Goal: Task Accomplishment & Management: Complete application form

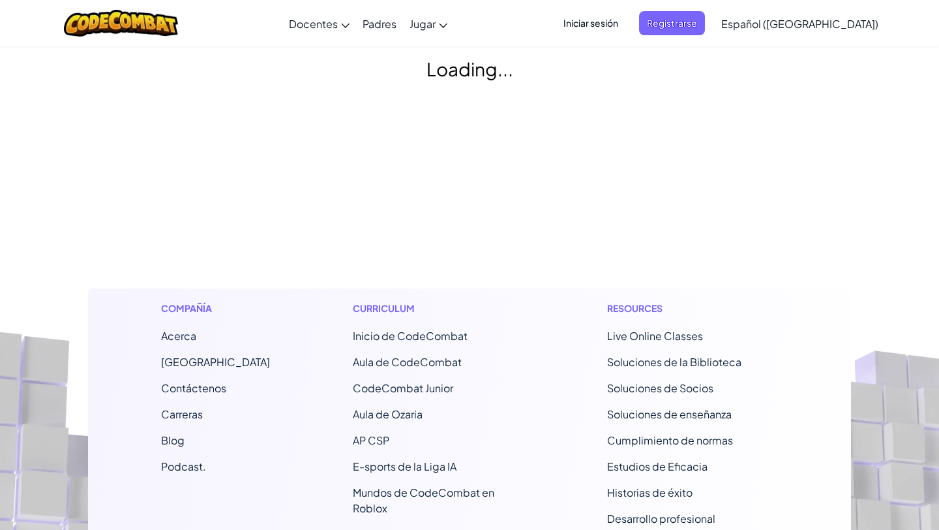
click at [618, 23] on span "Iniciar sesión" at bounding box center [591, 23] width 70 height 24
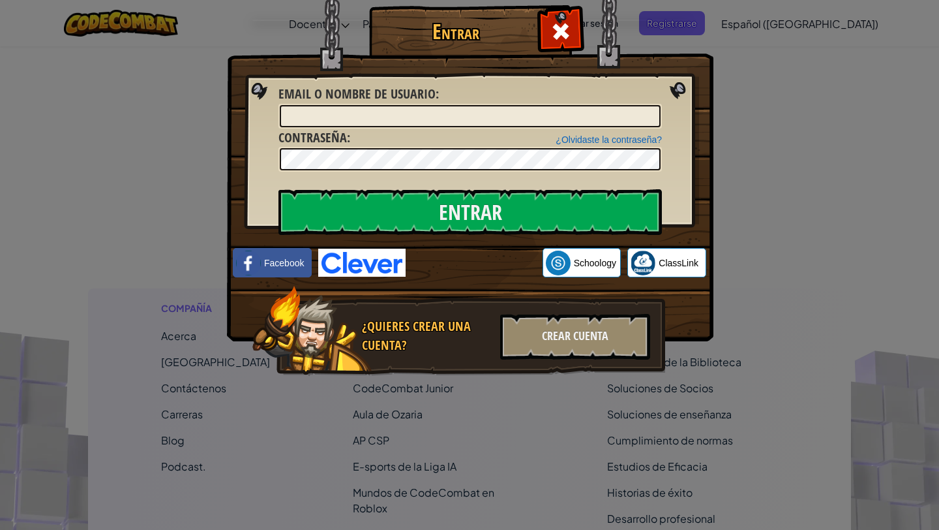
click at [511, 104] on div at bounding box center [471, 116] width 384 height 25
click at [499, 117] on input "Email o Nombre de usuario :" at bounding box center [470, 116] width 381 height 22
type input "[PERSON_NAME]"
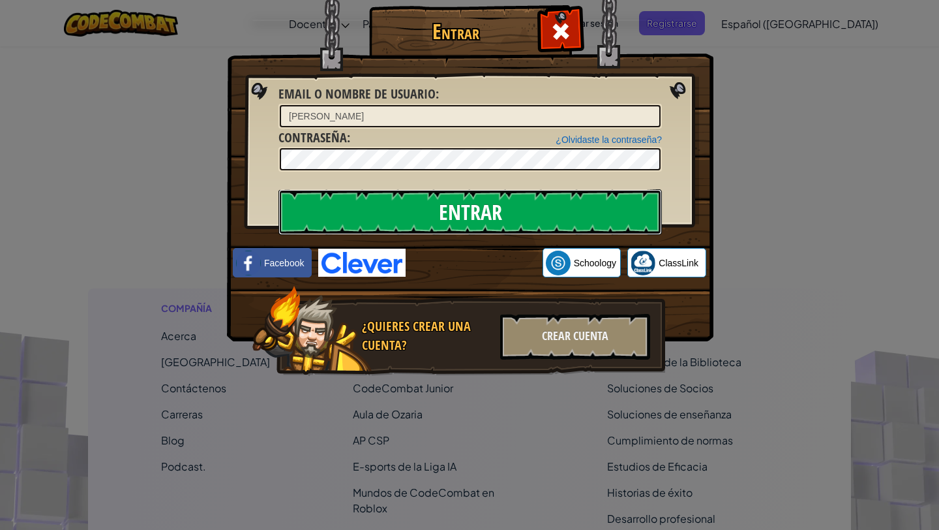
click at [467, 222] on input "Entrar" at bounding box center [471, 212] width 384 height 46
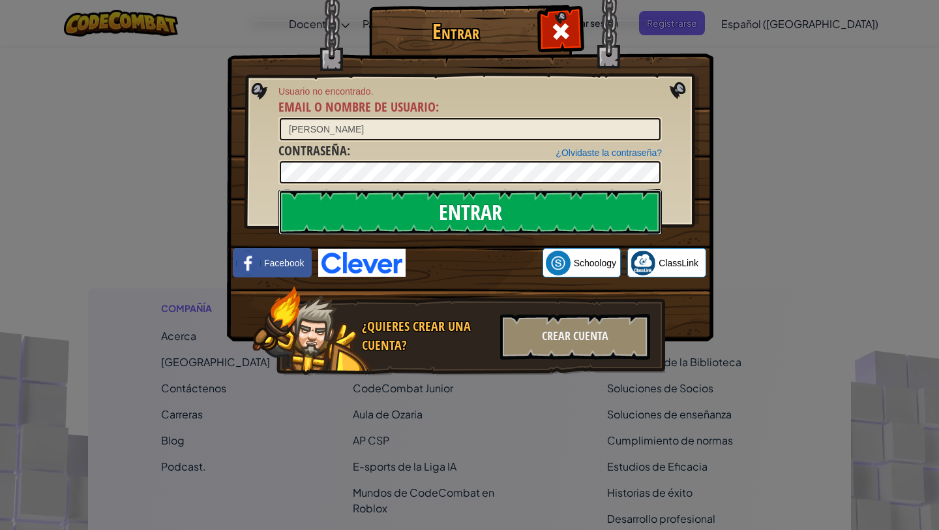
click at [526, 202] on input "Entrar" at bounding box center [471, 212] width 384 height 46
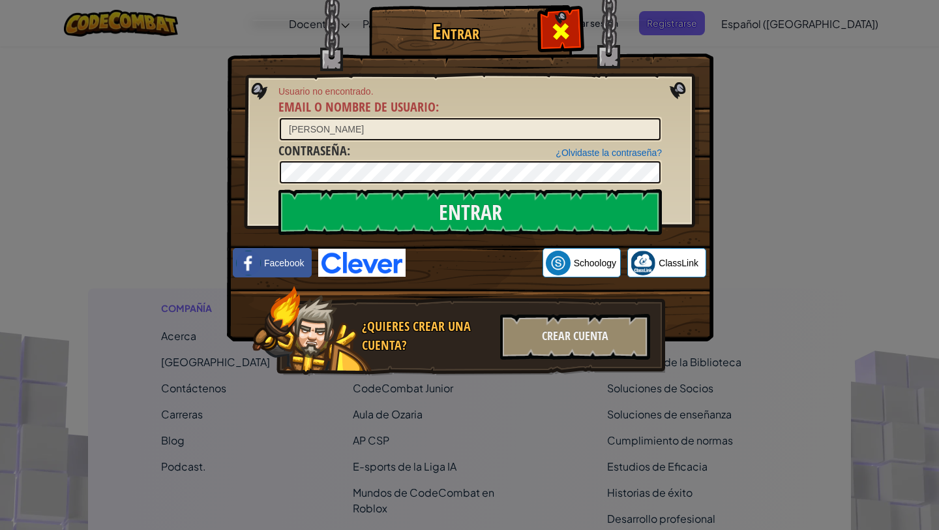
click at [552, 34] on span at bounding box center [561, 31] width 21 height 21
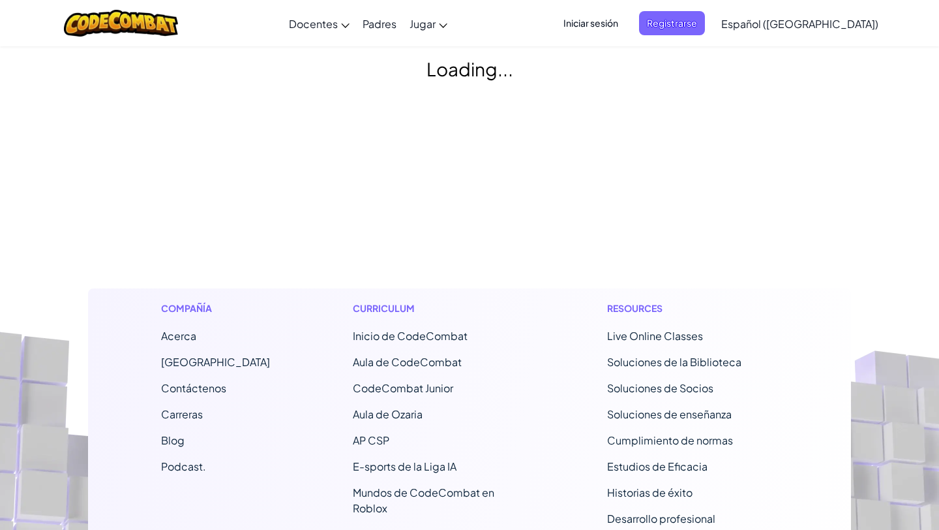
click at [626, 23] on span "Iniciar sesión" at bounding box center [591, 23] width 70 height 24
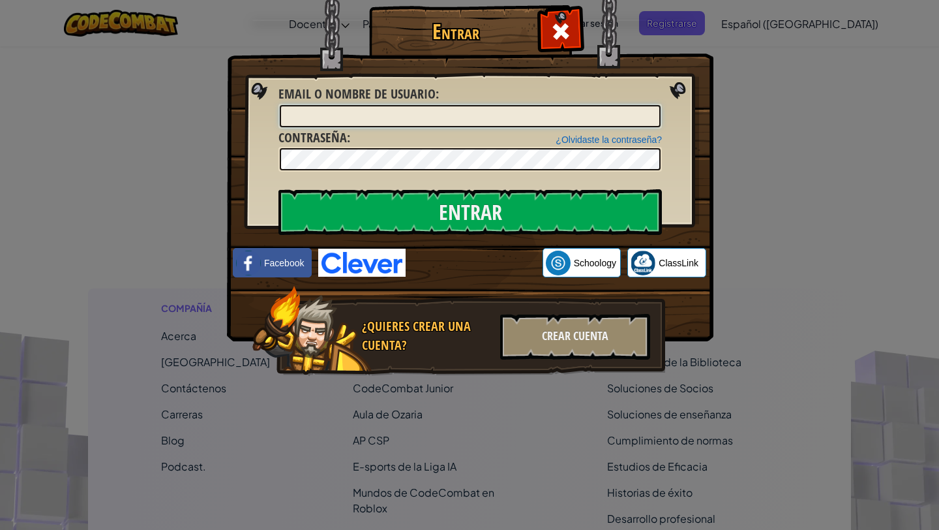
click at [556, 119] on input "Email o Nombre de usuario :" at bounding box center [470, 116] width 381 height 22
type input "[PERSON_NAME]"
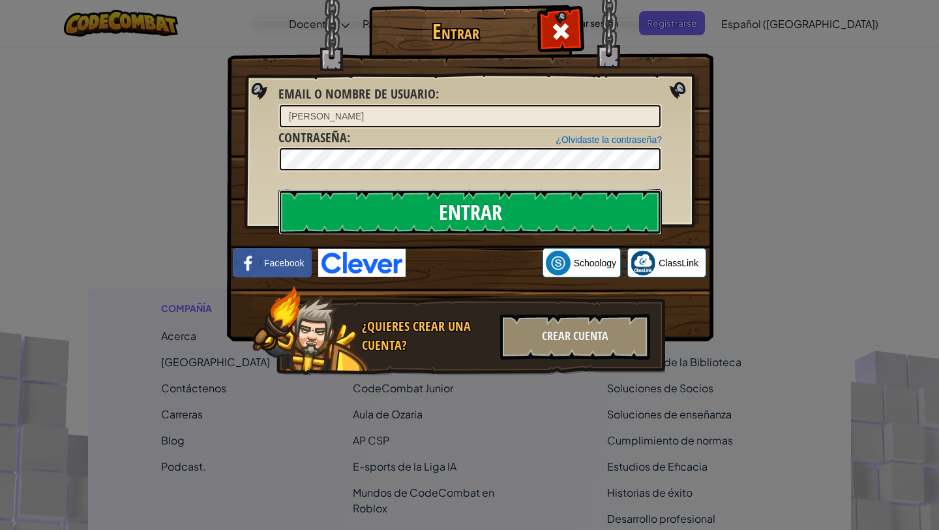
click at [532, 194] on input "Entrar" at bounding box center [471, 212] width 384 height 46
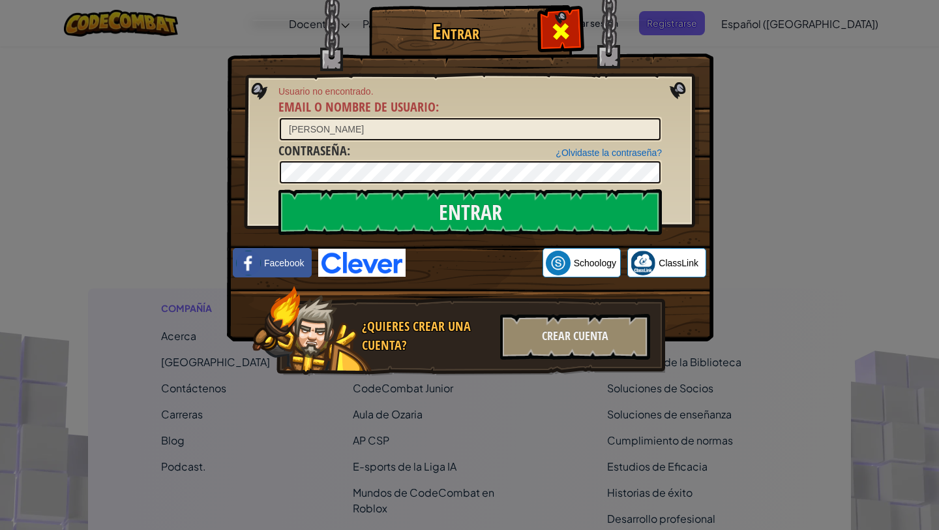
click at [561, 33] on span at bounding box center [561, 31] width 21 height 21
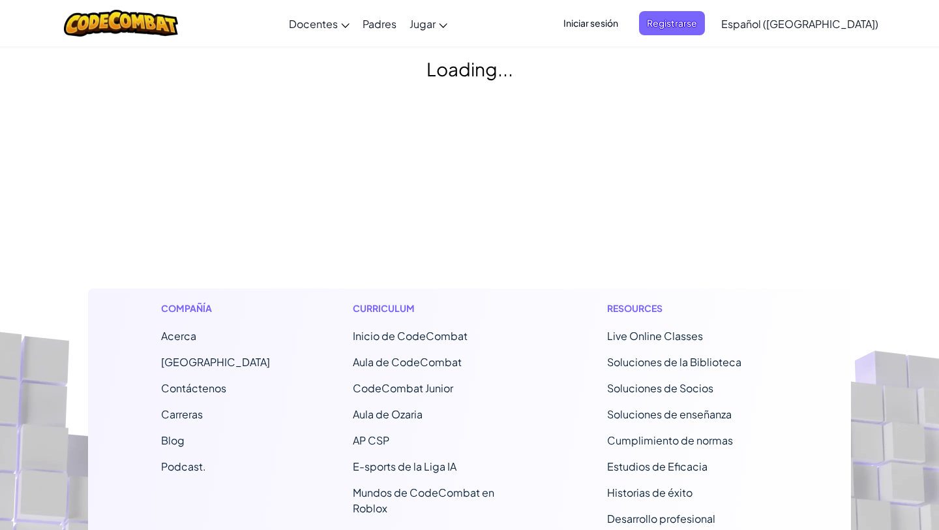
click at [606, 27] on span "Iniciar sesión" at bounding box center [591, 23] width 70 height 24
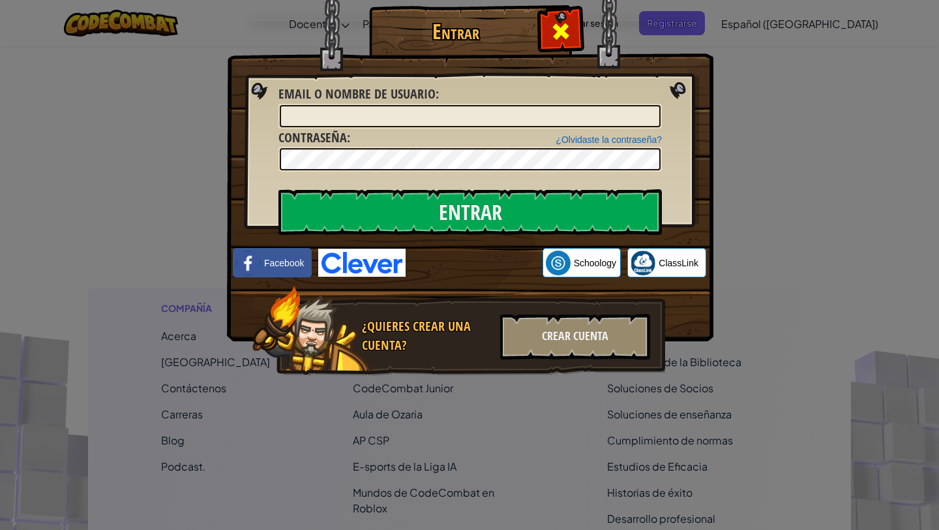
click at [570, 28] on span at bounding box center [561, 31] width 21 height 21
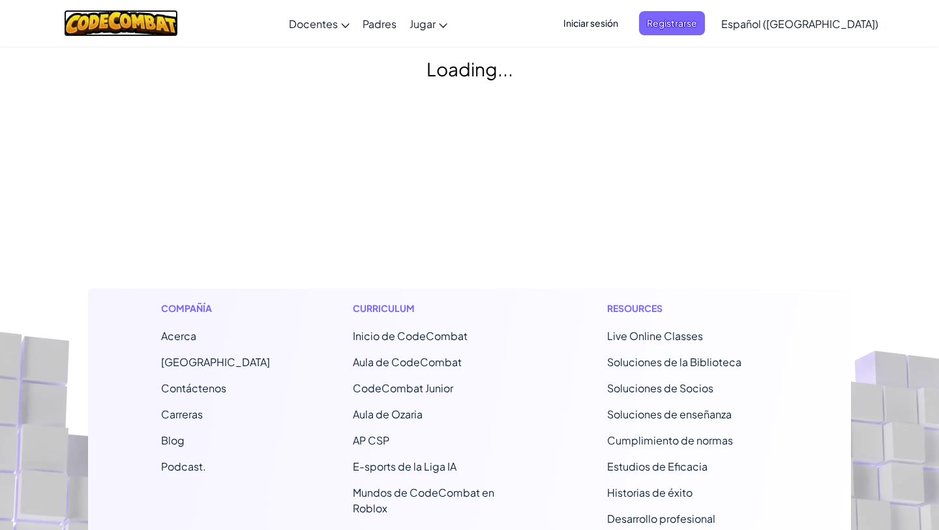
click at [145, 29] on img at bounding box center [121, 23] width 114 height 27
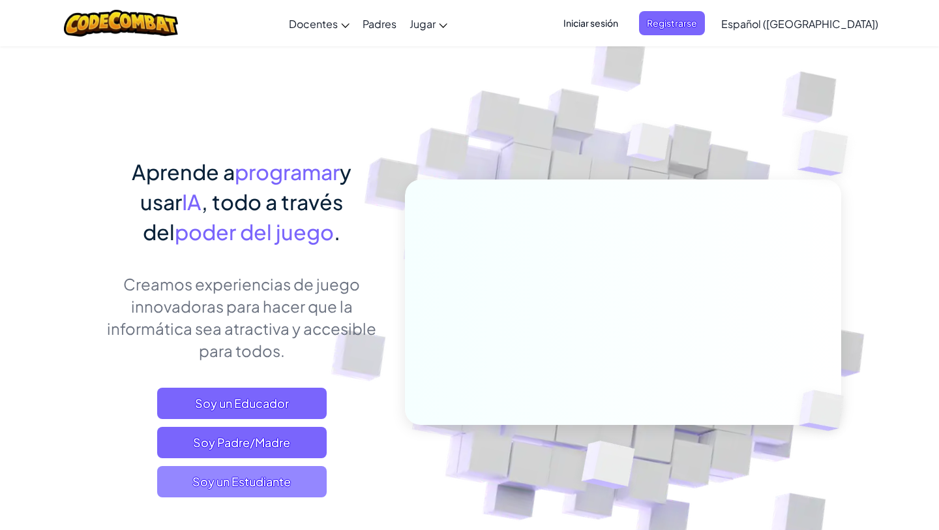
click at [256, 478] on span "Soy un Estudiante" at bounding box center [242, 481] width 170 height 31
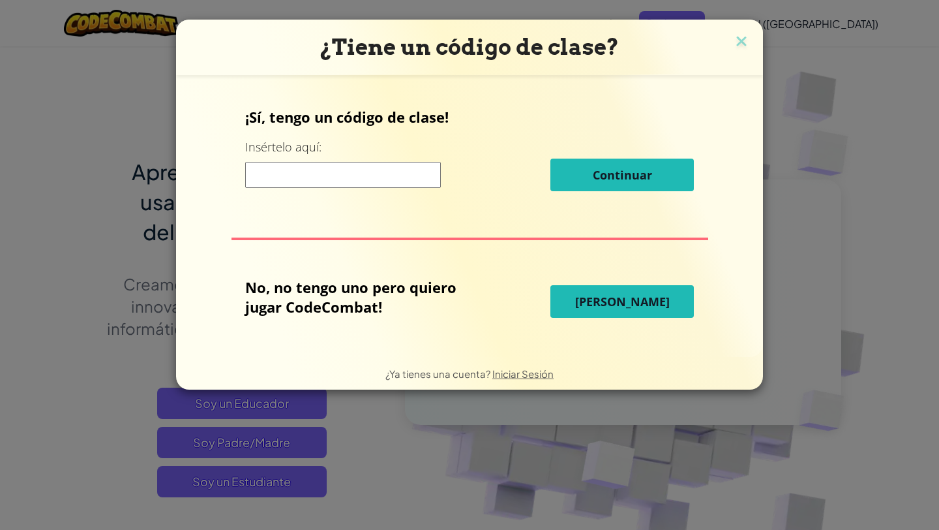
click at [402, 175] on input at bounding box center [343, 175] width 196 height 26
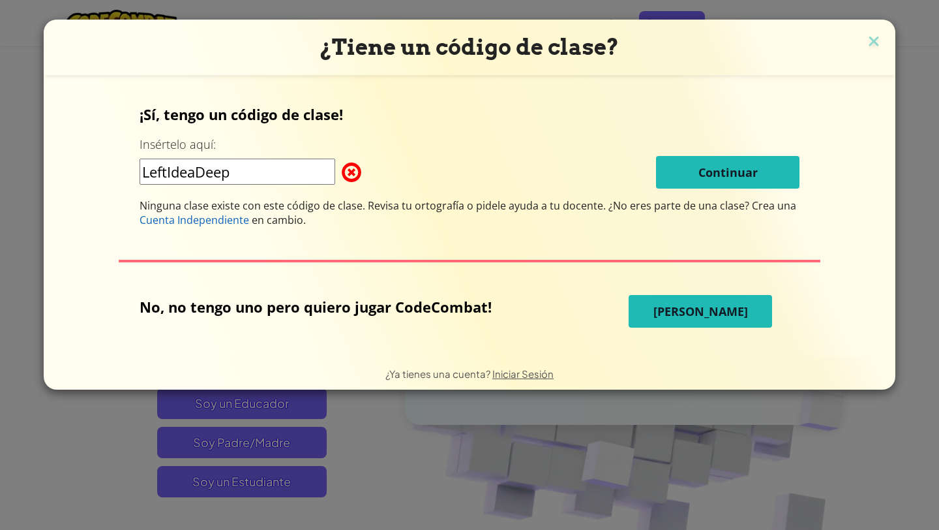
click at [293, 170] on input "LeftIdeaDeep" at bounding box center [238, 172] width 196 height 26
type input "LeftIdeaDeep"
click at [869, 39] on img at bounding box center [874, 43] width 17 height 20
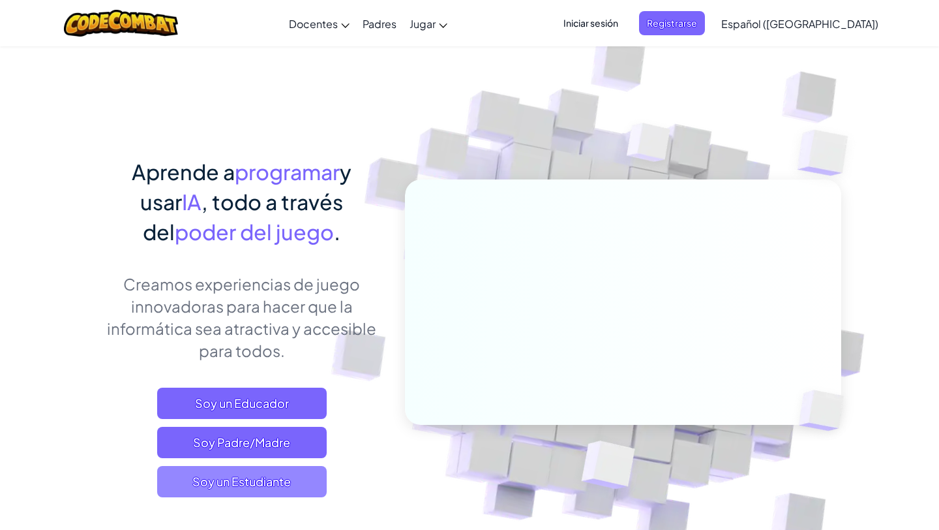
click at [264, 486] on span "Soy un Estudiante" at bounding box center [242, 481] width 170 height 31
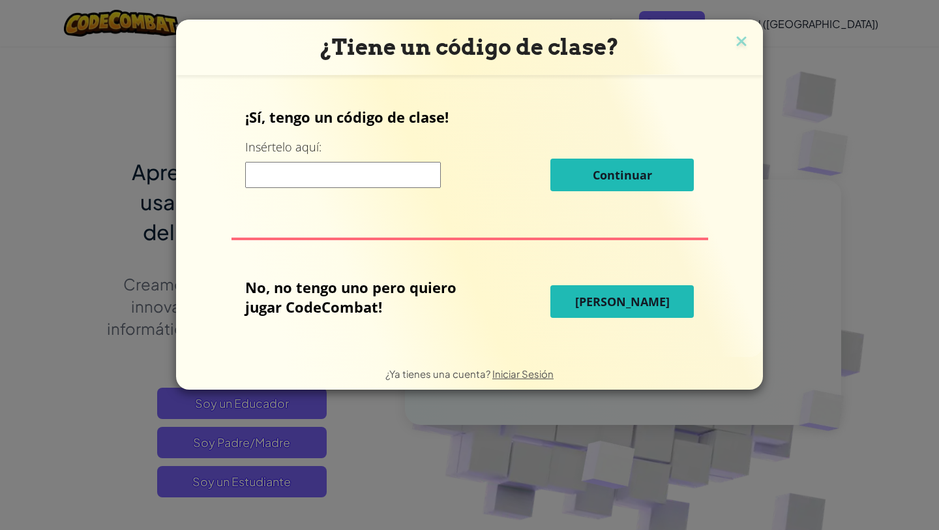
click at [336, 196] on div "¡Sí, tengo un código de clase! Insértelo aquí: Continuar" at bounding box center [469, 154] width 449 height 94
click at [346, 174] on input at bounding box center [343, 175] width 196 height 26
type input "LeftIdeaDeep"
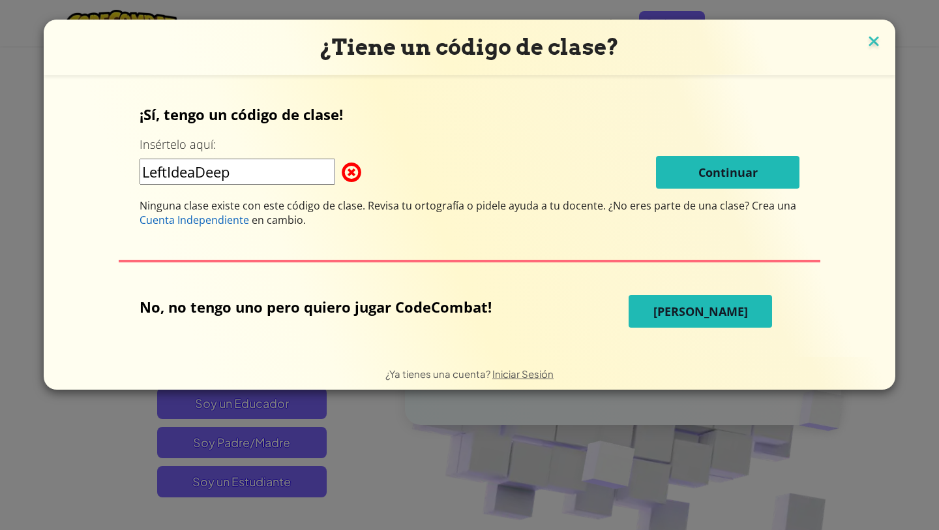
click at [868, 35] on img at bounding box center [874, 43] width 17 height 20
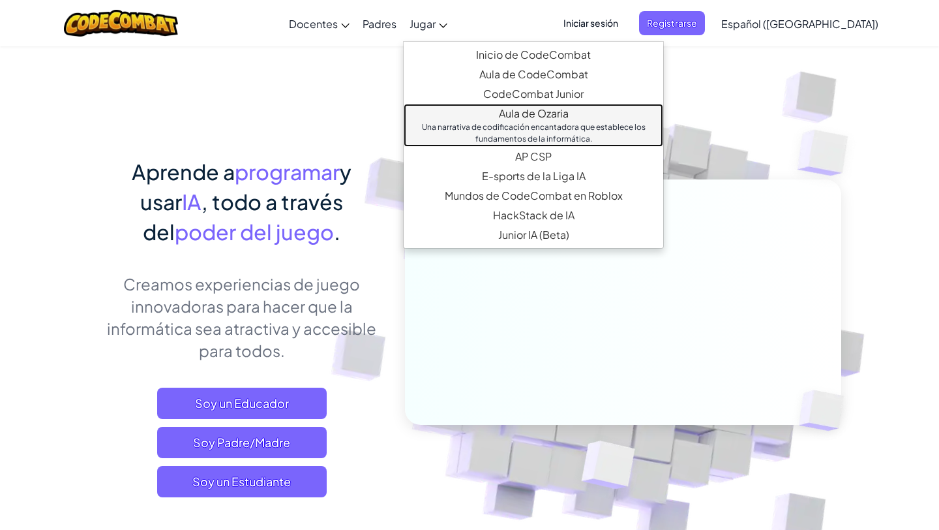
click at [520, 119] on link "Aula de Ozaria Una narrativa de codificación encantadora que establece los fund…" at bounding box center [534, 125] width 260 height 43
